Goal: Task Accomplishment & Management: Use online tool/utility

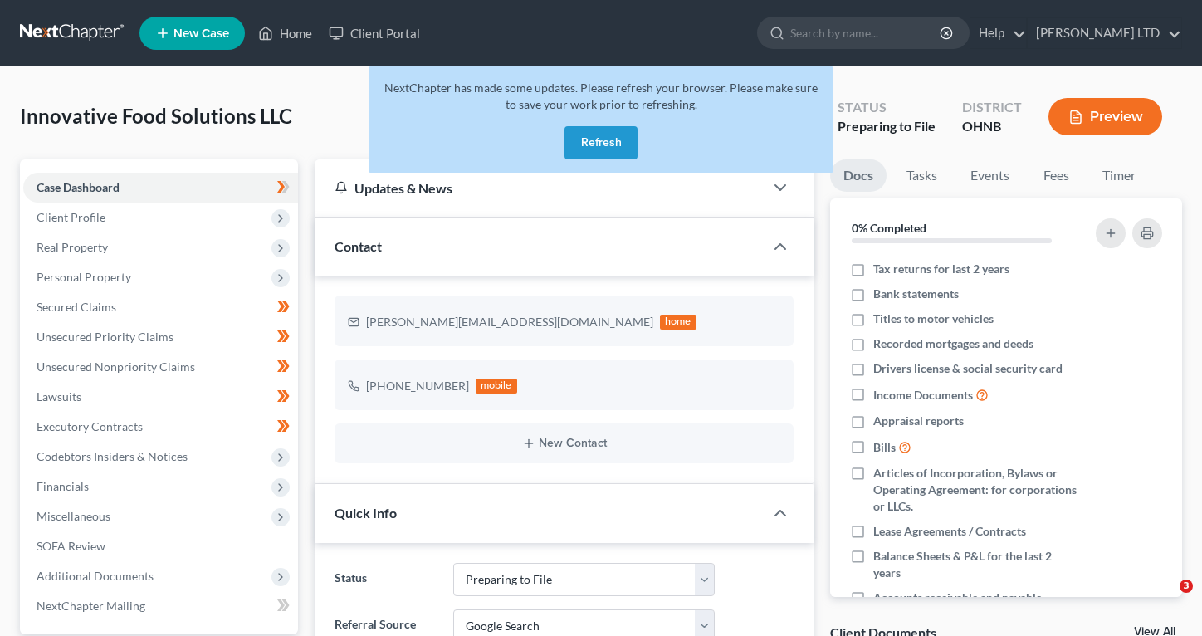
select select "17"
select select "4"
click at [590, 139] on button "Refresh" at bounding box center [601, 142] width 73 height 33
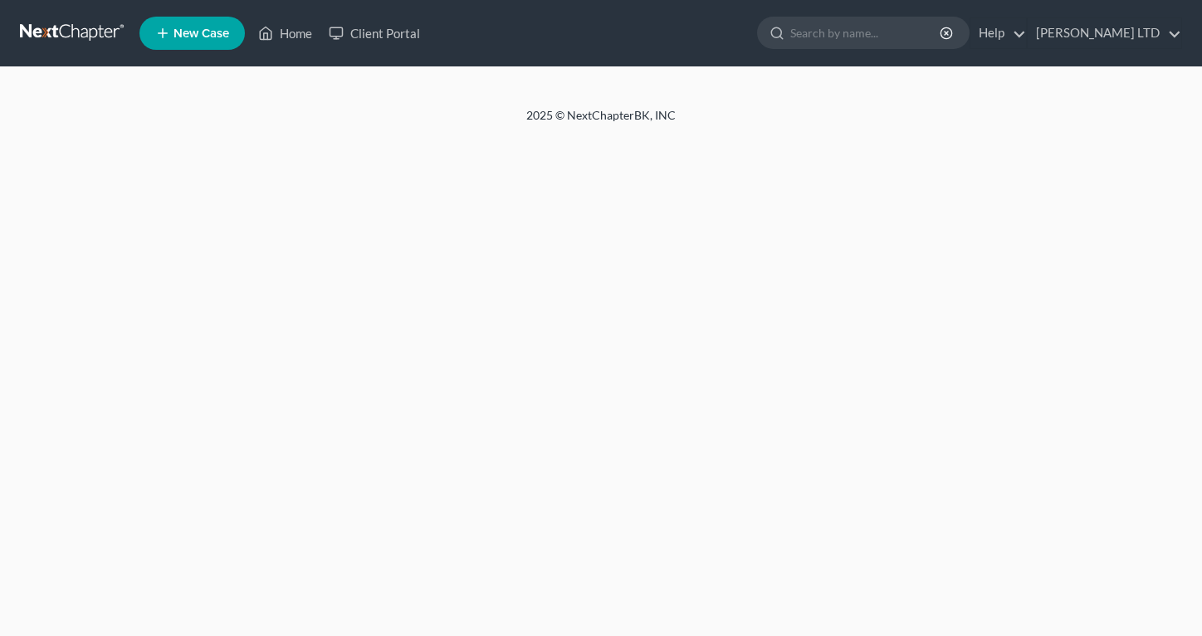
select select "4"
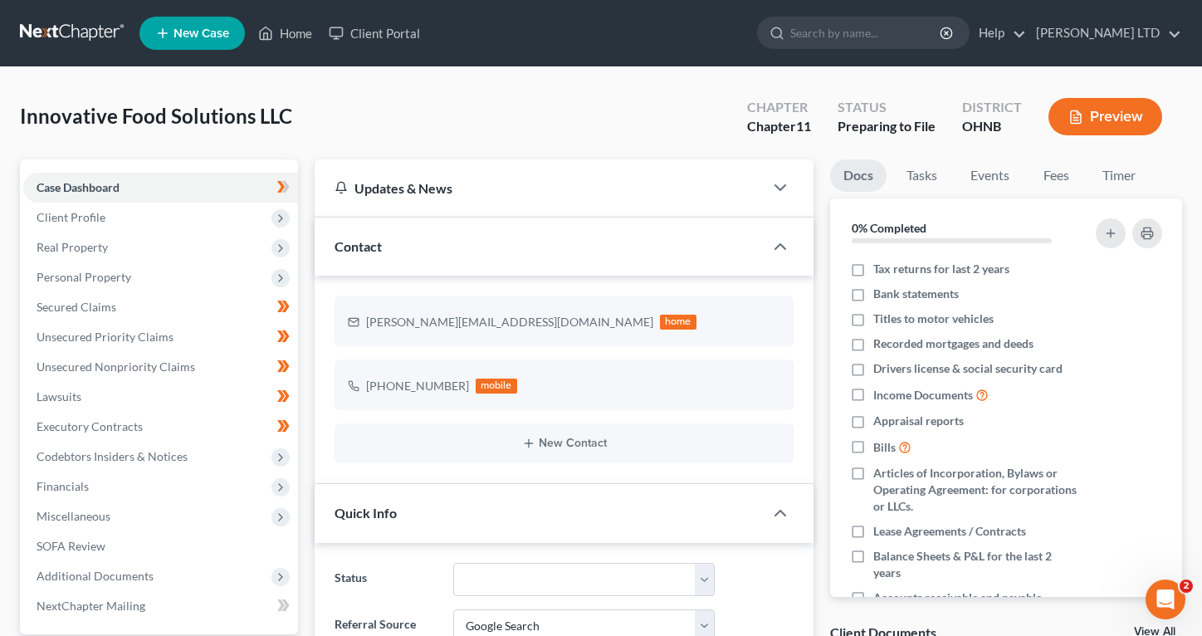
click at [1082, 113] on icon "button" at bounding box center [1076, 117] width 15 height 15
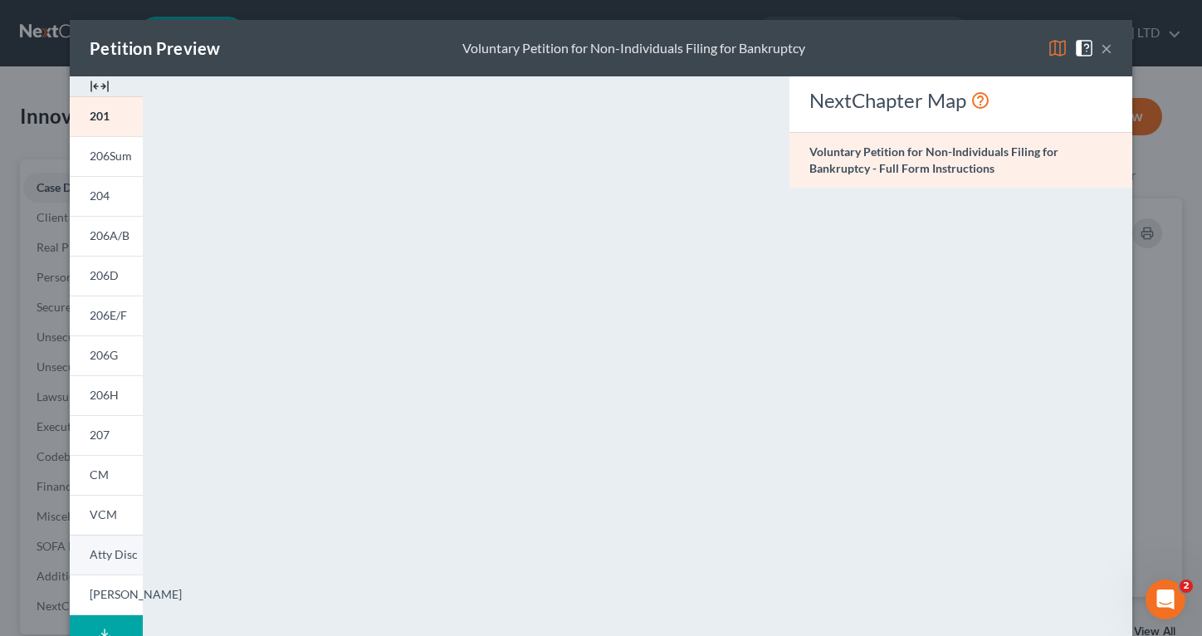
click at [101, 541] on link "Atty Disc" at bounding box center [106, 555] width 73 height 40
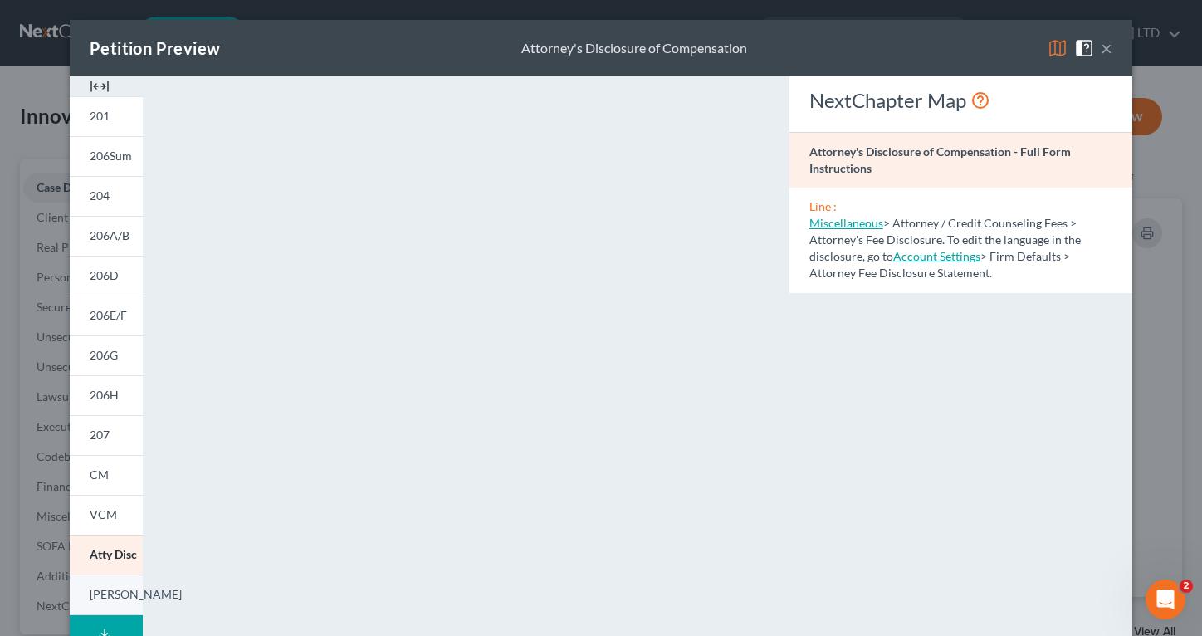
click at [116, 589] on span "LESH" at bounding box center [136, 594] width 92 height 14
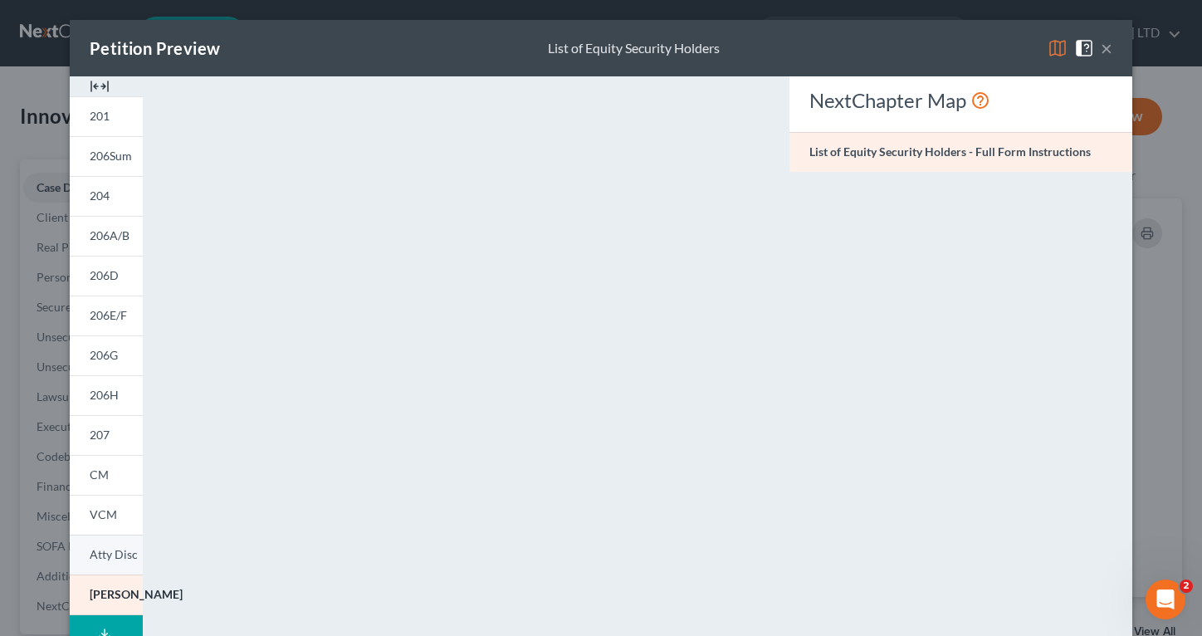
click at [107, 542] on link "Atty Disc" at bounding box center [106, 555] width 73 height 40
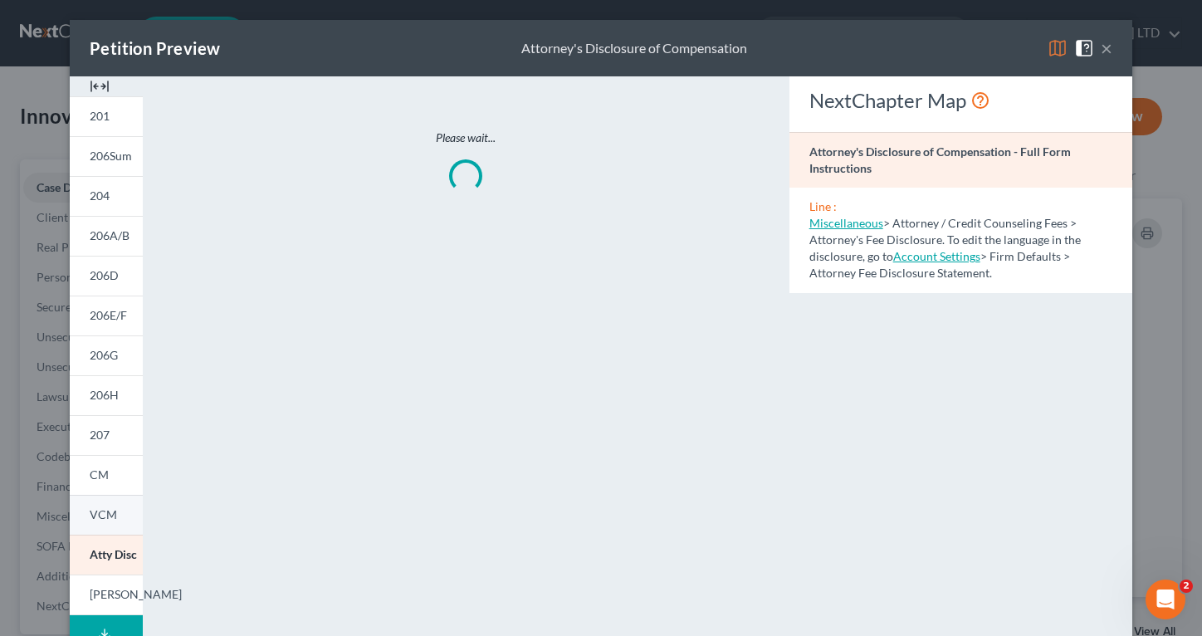
click at [110, 520] on span "VCM" at bounding box center [103, 514] width 27 height 14
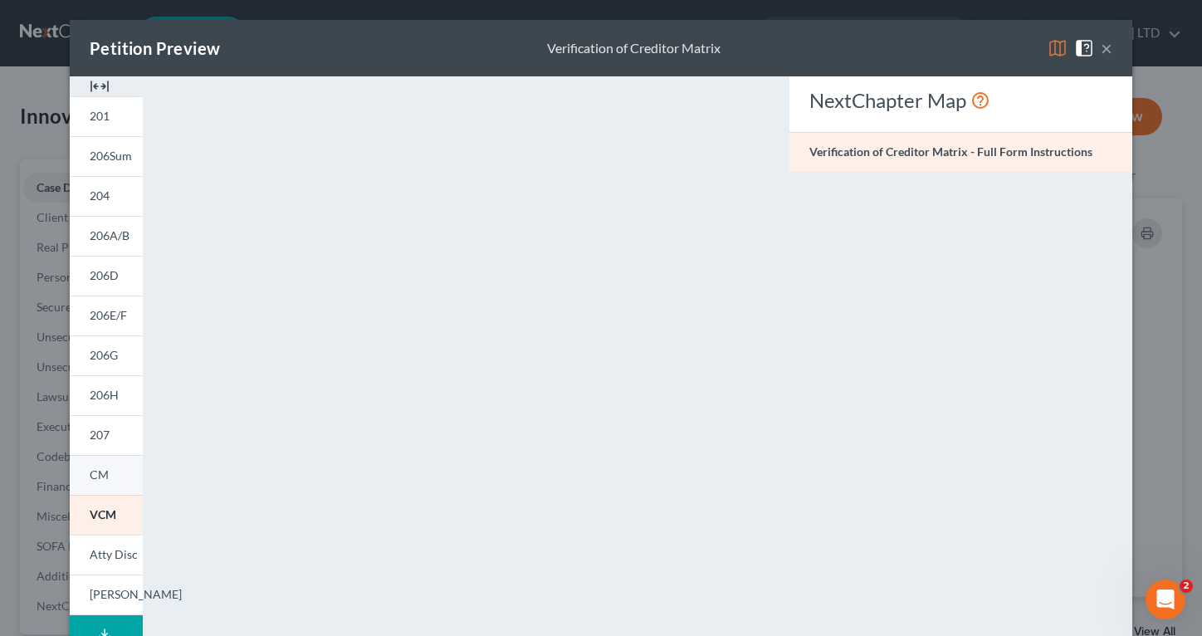
click at [110, 467] on link "CM" at bounding box center [106, 475] width 73 height 40
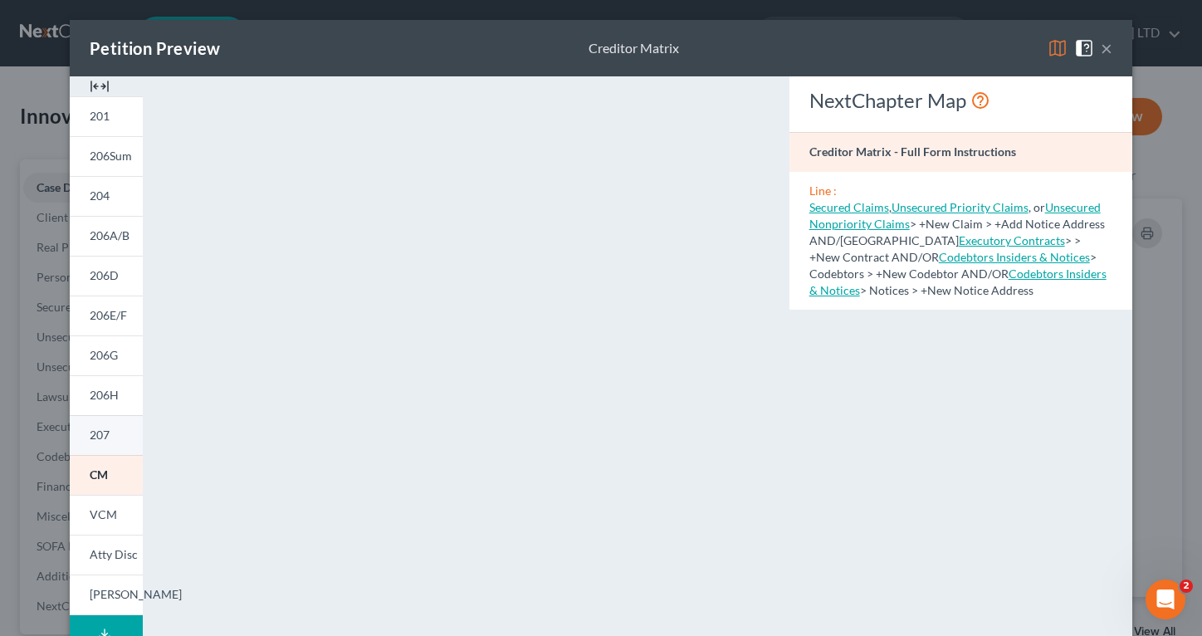
click at [108, 436] on span "207" at bounding box center [100, 435] width 20 height 14
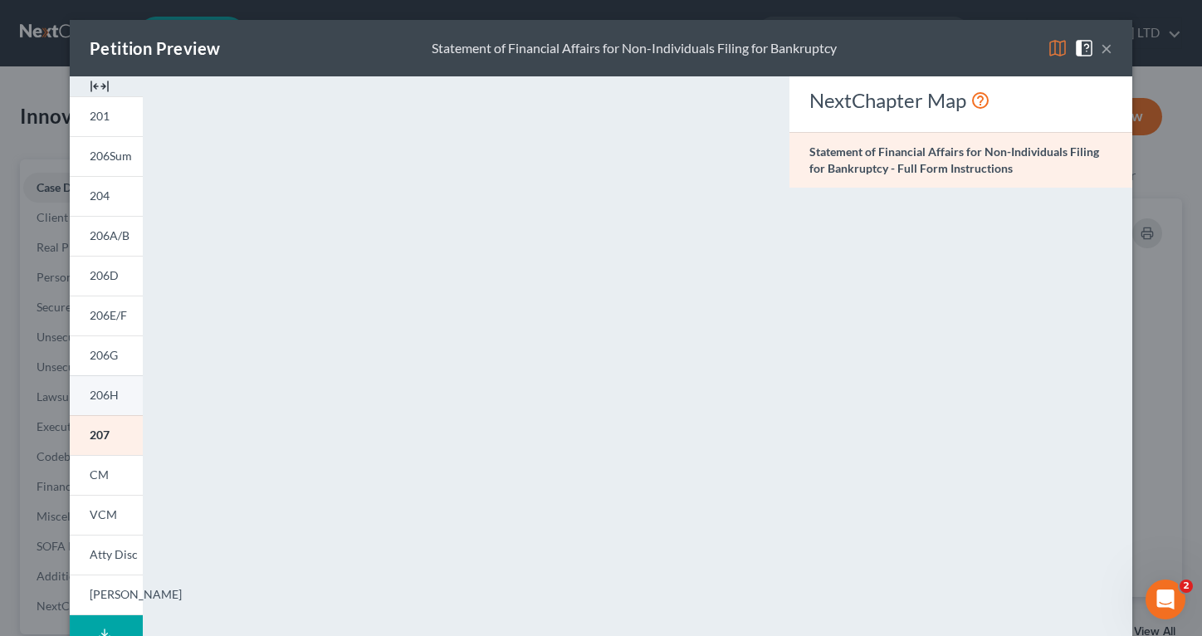
click at [108, 400] on span "206H" at bounding box center [104, 395] width 29 height 14
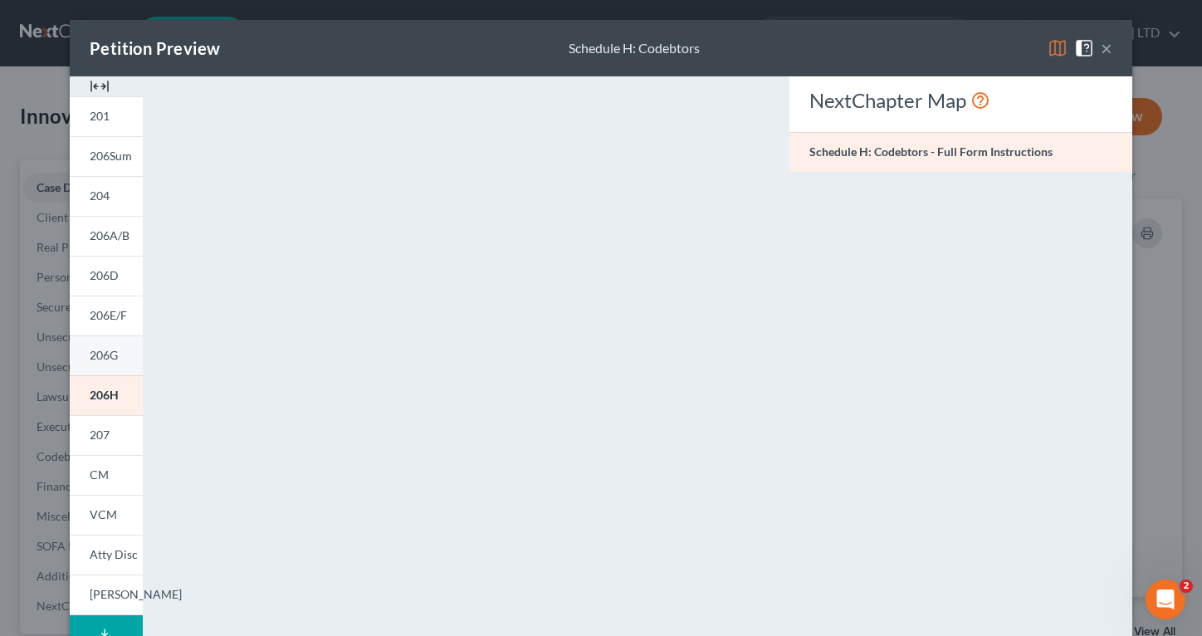
click at [108, 355] on span "206G" at bounding box center [104, 355] width 28 height 14
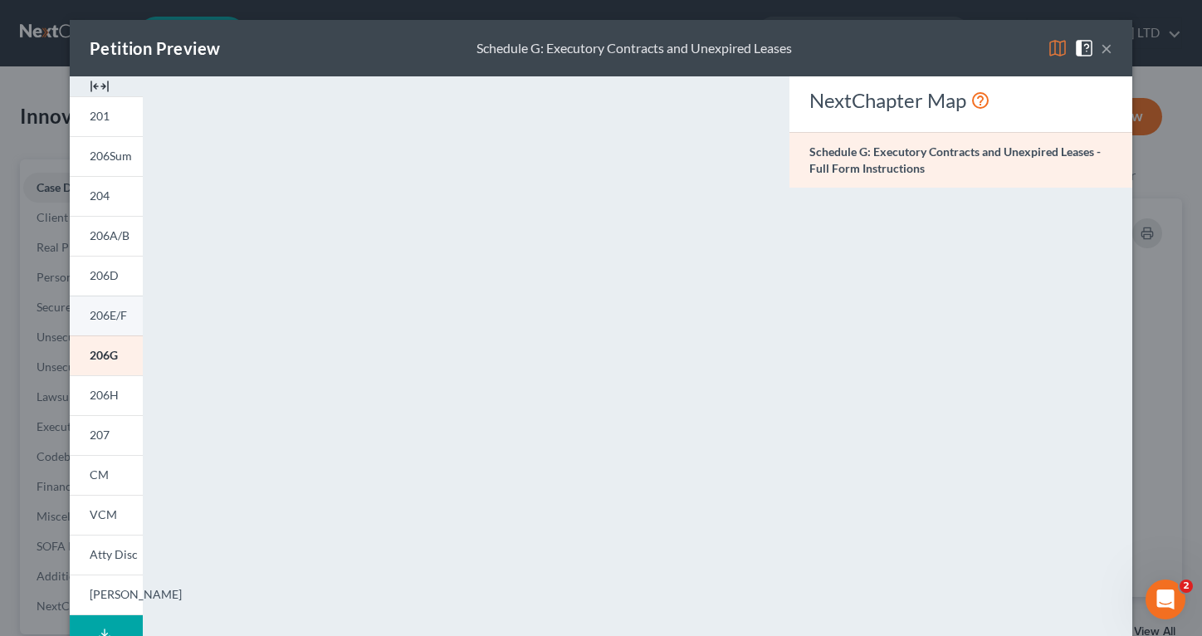
click at [110, 316] on span "206E/F" at bounding box center [108, 315] width 37 height 14
click at [110, 286] on link "206D" at bounding box center [106, 276] width 73 height 40
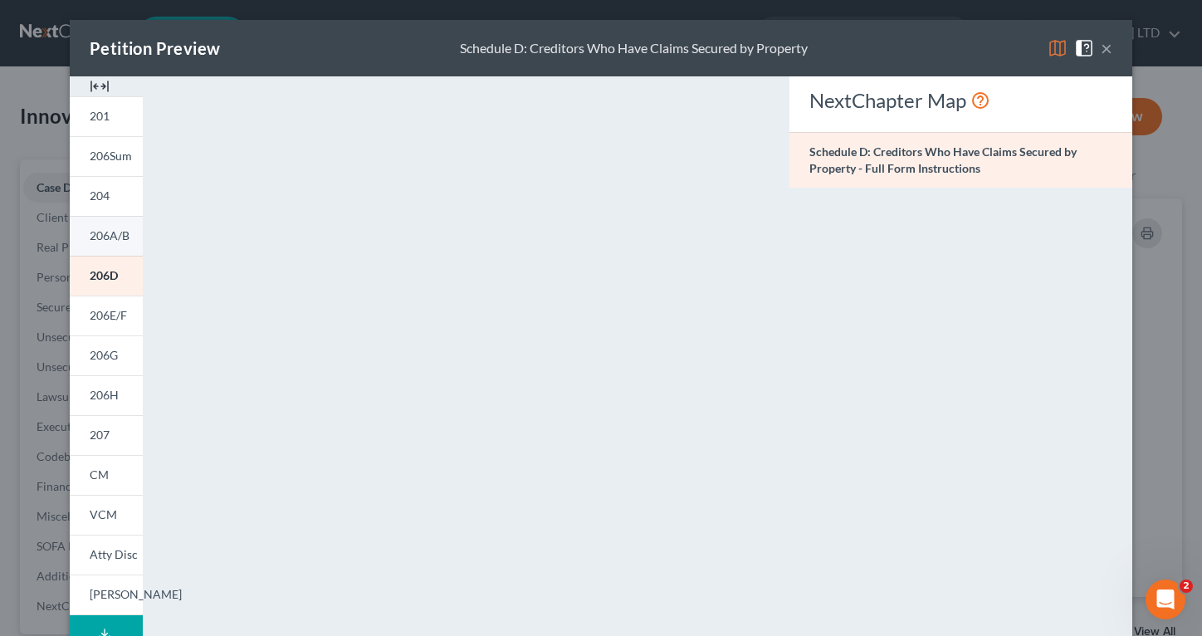
click at [117, 244] on link "206A/B" at bounding box center [106, 236] width 73 height 40
click at [115, 202] on link "204" at bounding box center [106, 196] width 73 height 40
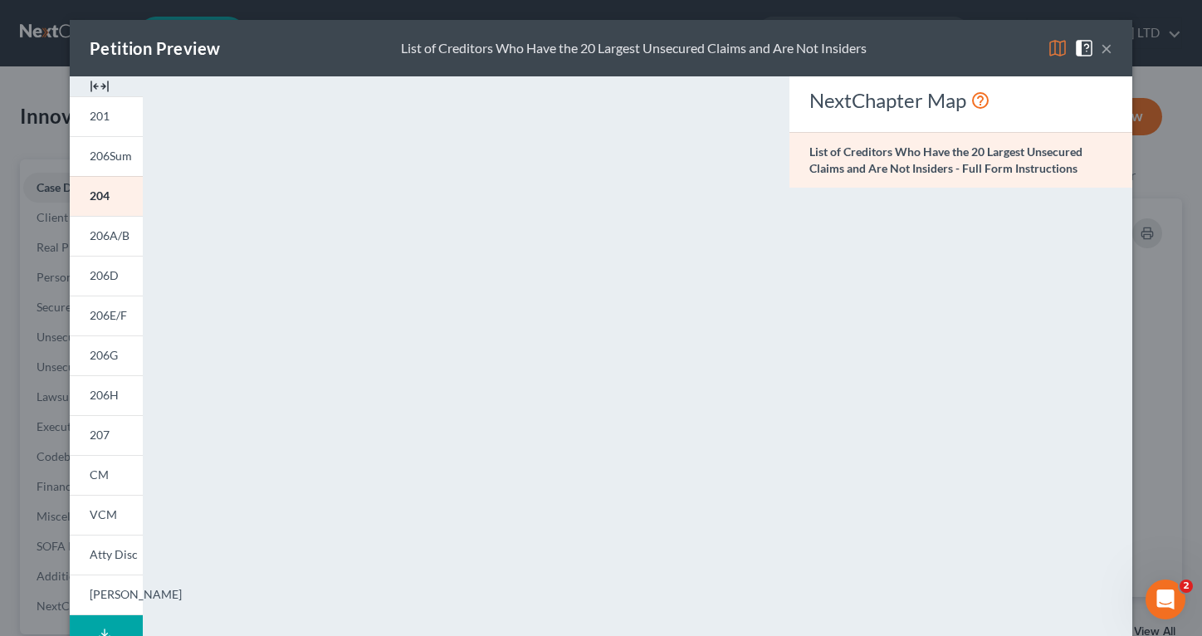
click at [852, 161] on strong "List of Creditors Who Have the 20 Largest Unsecured Claims and Are Not Insiders…" at bounding box center [946, 159] width 273 height 31
click at [976, 101] on icon at bounding box center [981, 100] width 20 height 24
click at [110, 168] on link "206Sum" at bounding box center [106, 156] width 73 height 40
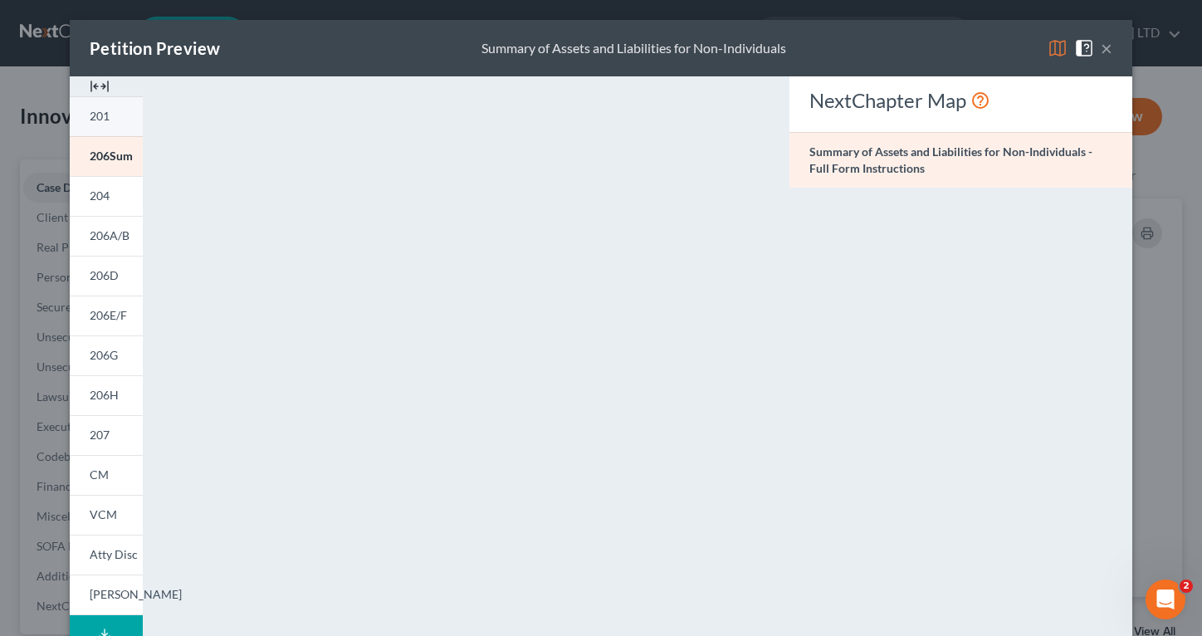
click at [113, 126] on link "201" at bounding box center [106, 116] width 73 height 40
click at [1108, 50] on button "×" at bounding box center [1107, 48] width 12 height 20
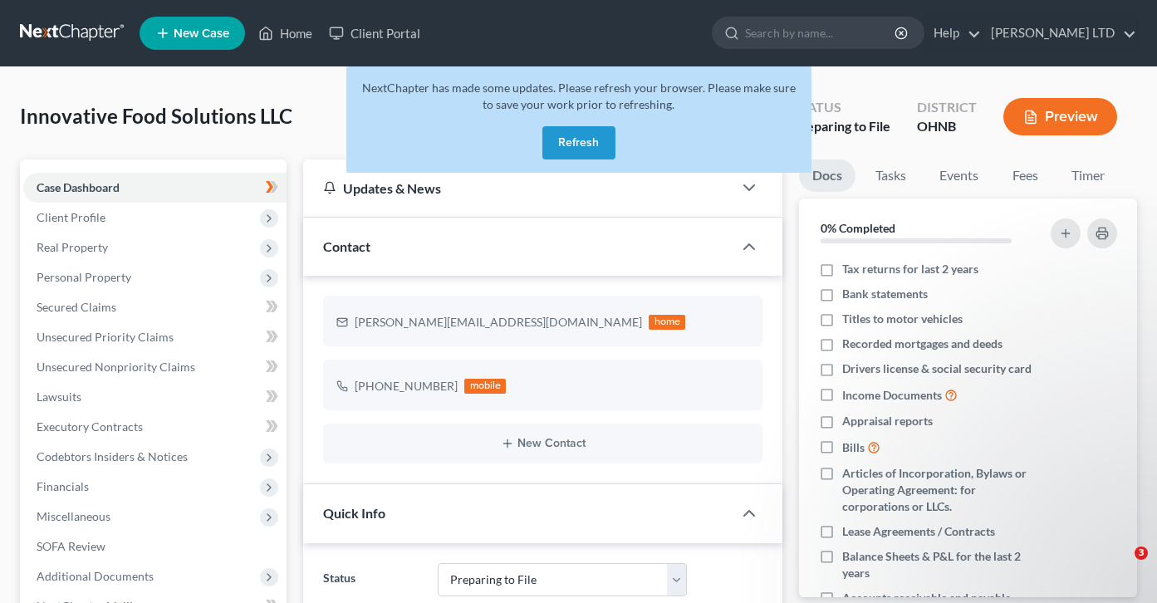
select select "17"
select select "4"
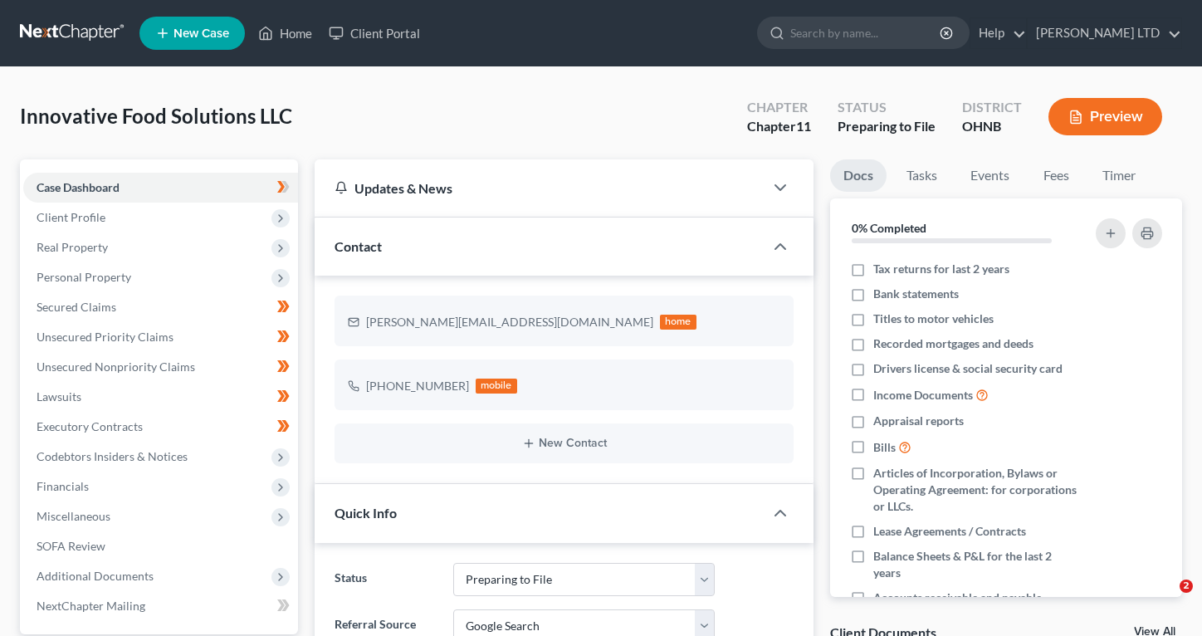
select select "17"
select select "4"
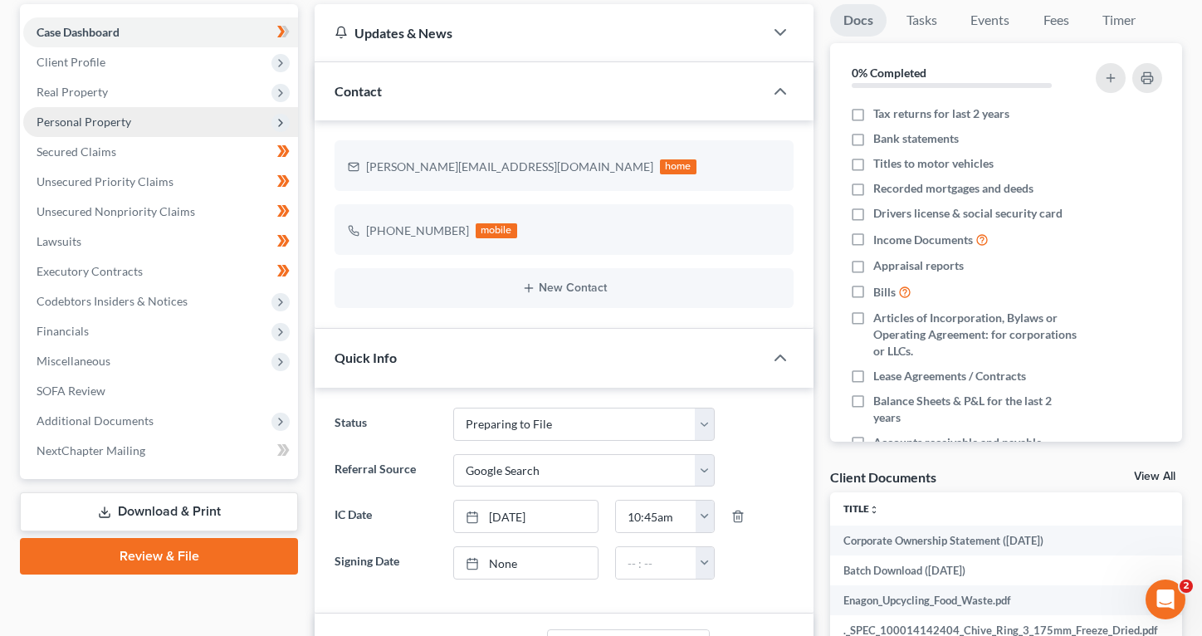
scroll to position [157, 0]
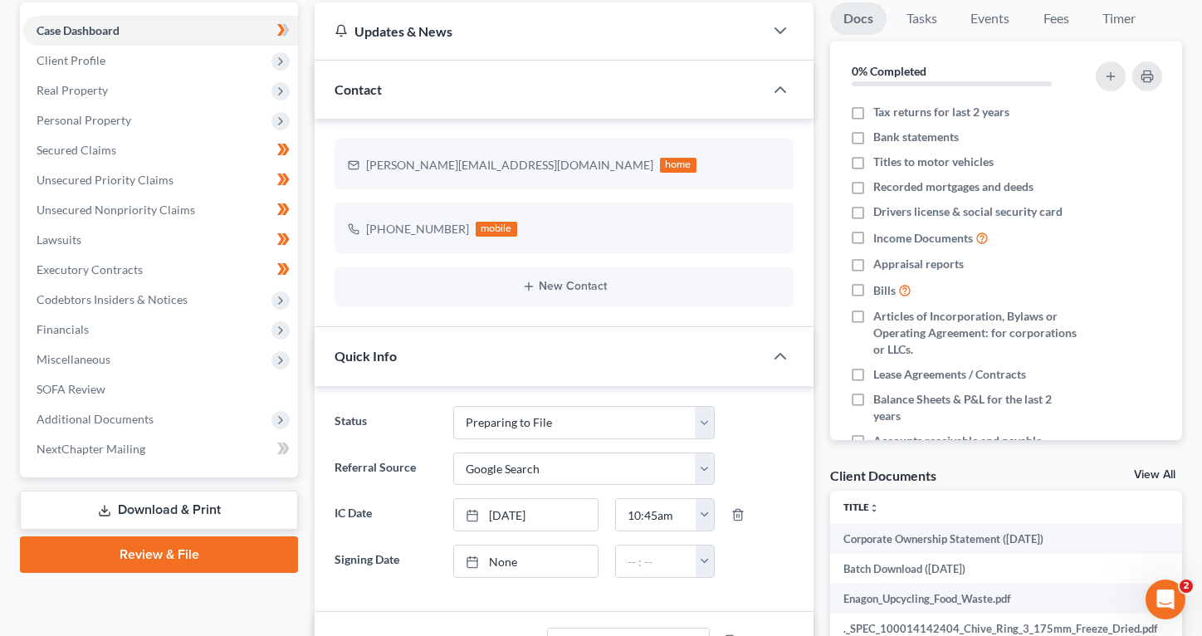
click at [115, 501] on link "Download & Print" at bounding box center [159, 510] width 278 height 39
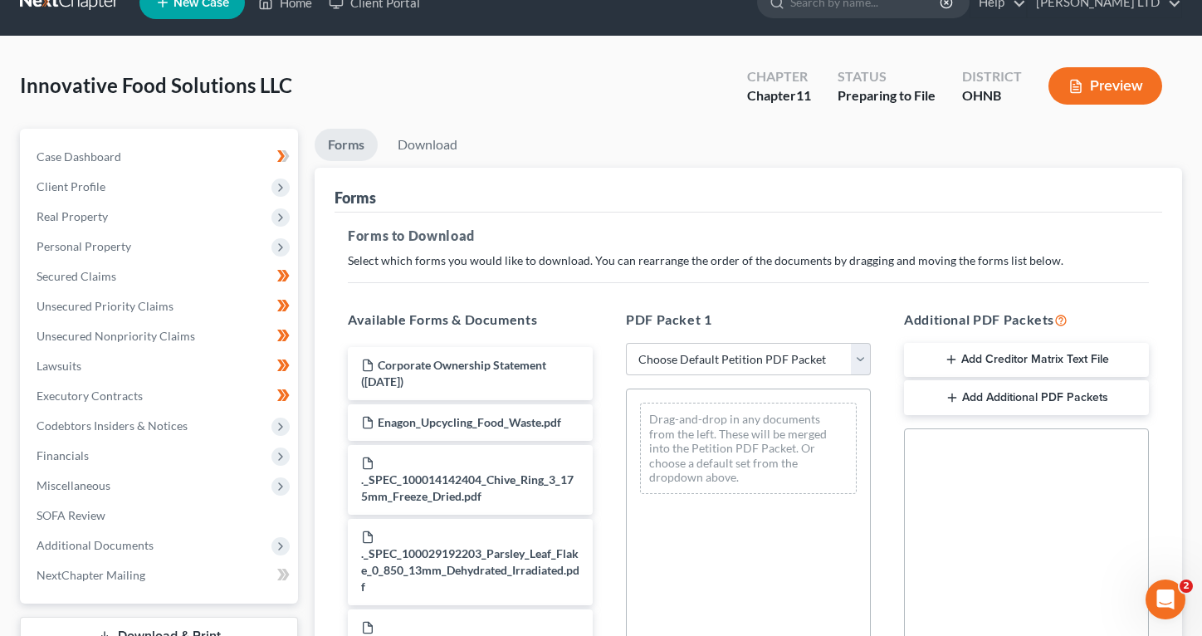
scroll to position [41, 0]
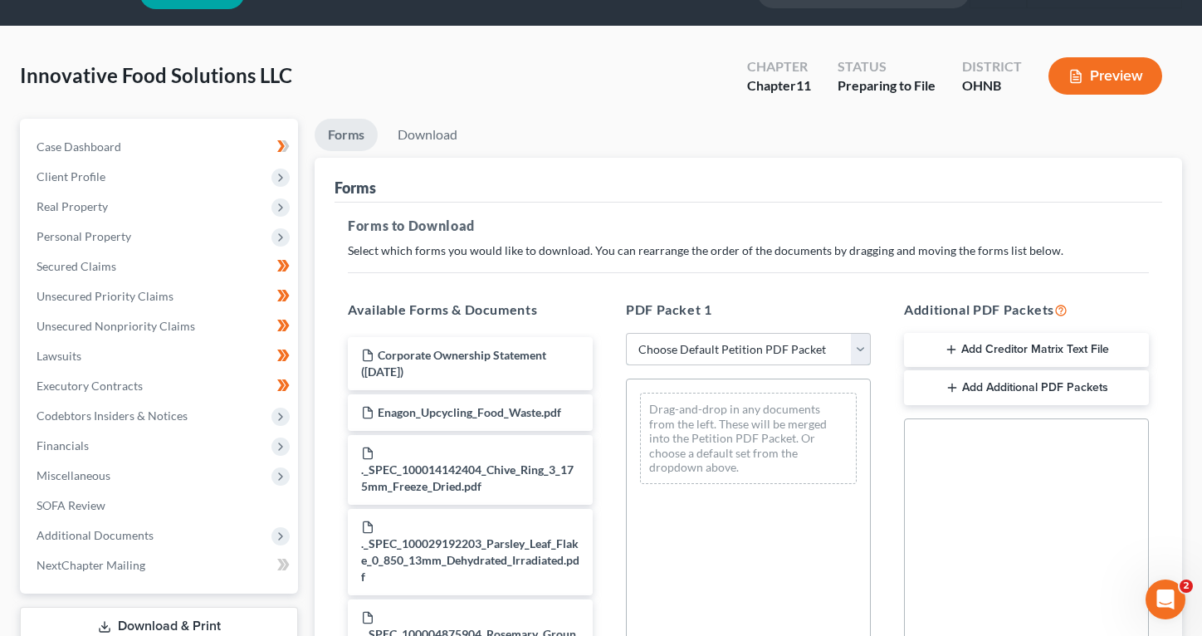
click at [679, 356] on select "Choose Default Petition PDF Packet Complete Bankruptcy Petition (all forms and …" at bounding box center [748, 349] width 245 height 33
select select "0"
click at [626, 333] on select "Choose Default Petition PDF Packet Complete Bankruptcy Petition (all forms and …" at bounding box center [748, 349] width 245 height 33
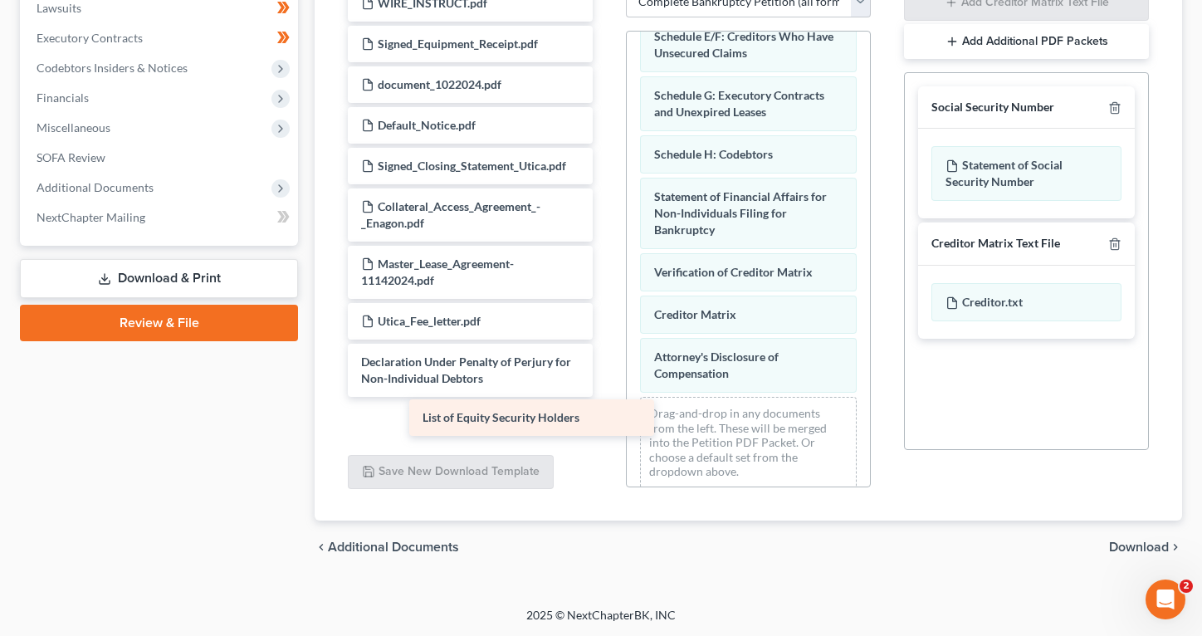
scroll to position [716, 0]
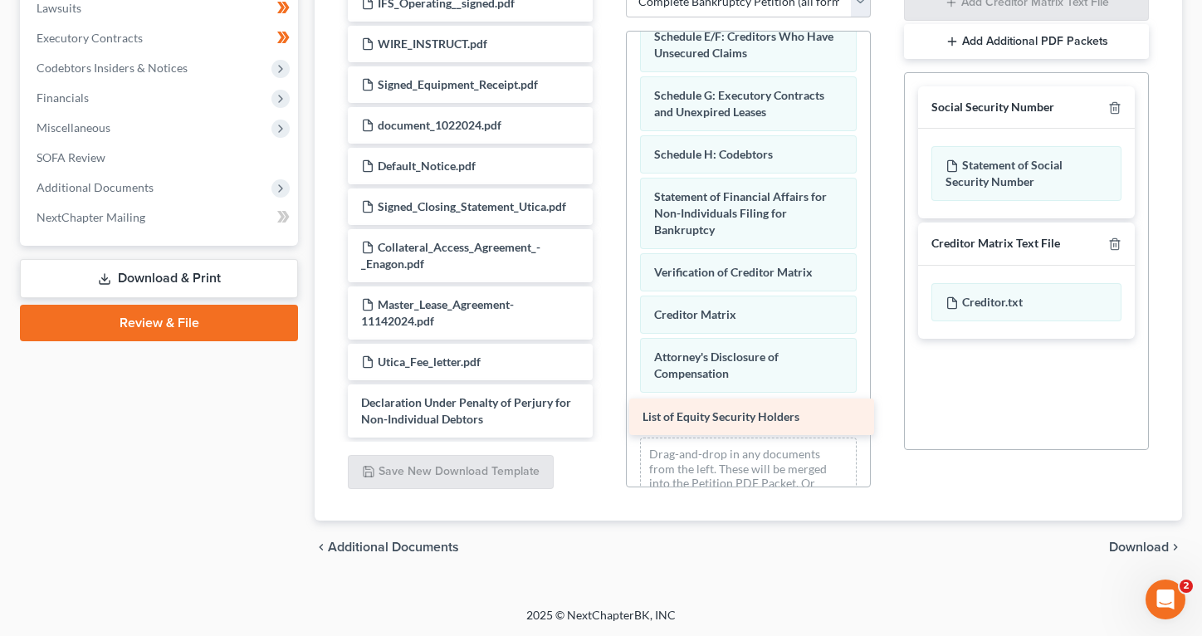
drag, startPoint x: 434, startPoint y: 417, endPoint x: 716, endPoint y: 416, distance: 281.5
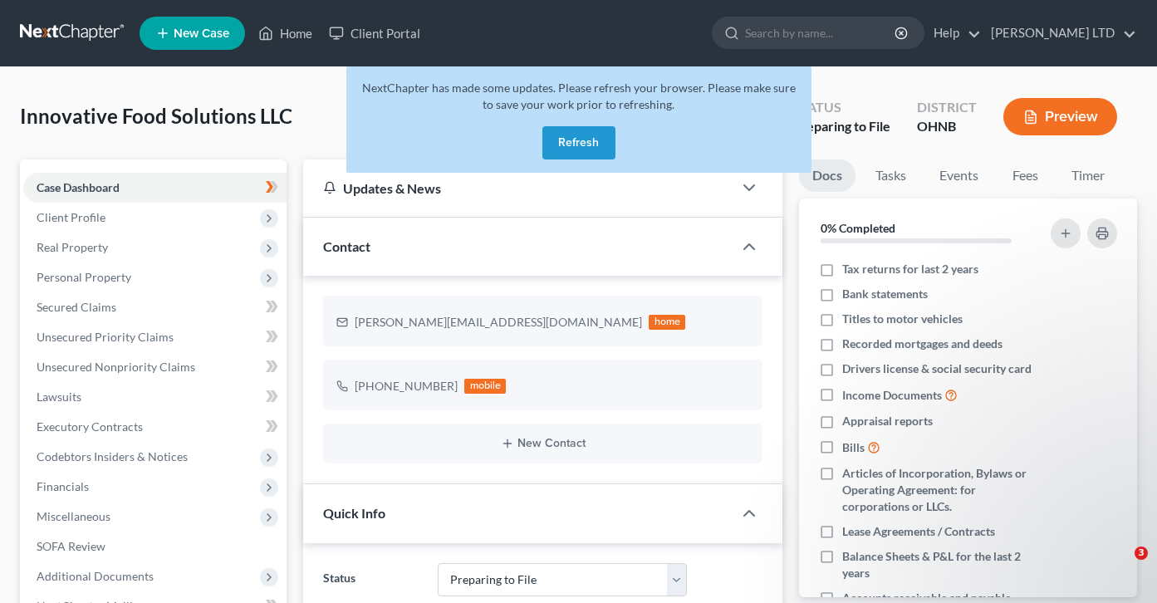
select select "17"
select select "4"
